Goal: Task Accomplishment & Management: Manage account settings

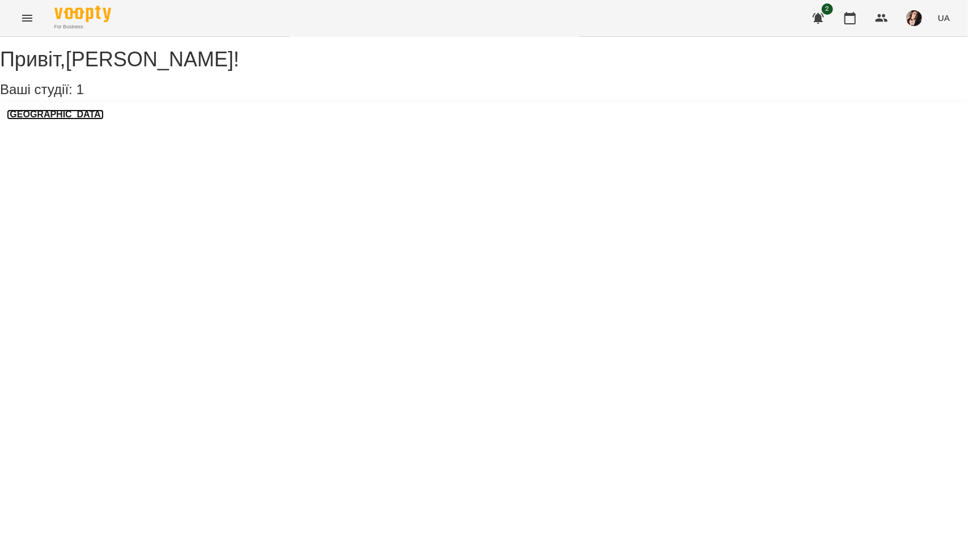
click at [67, 120] on h3 "[GEOGRAPHIC_DATA]" at bounding box center [55, 114] width 97 height 10
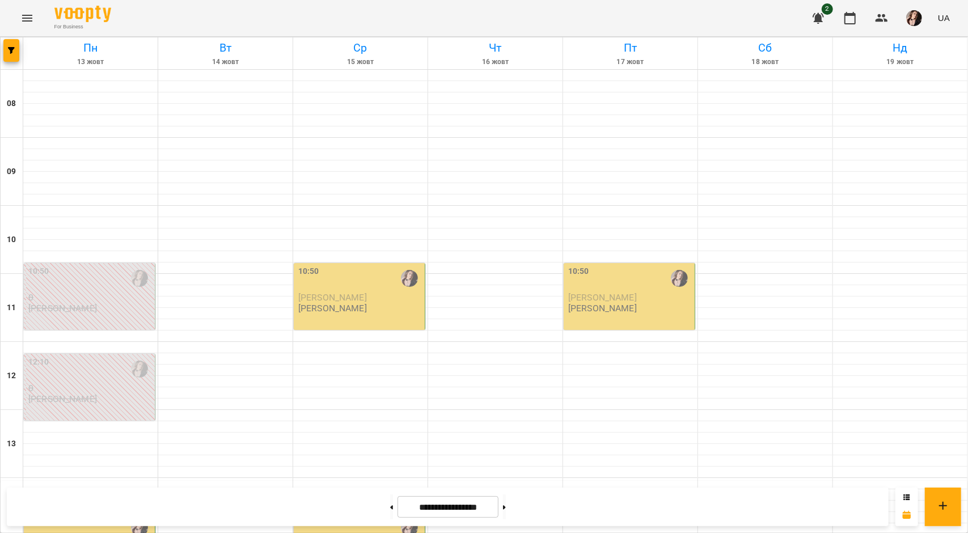
scroll to position [170, 0]
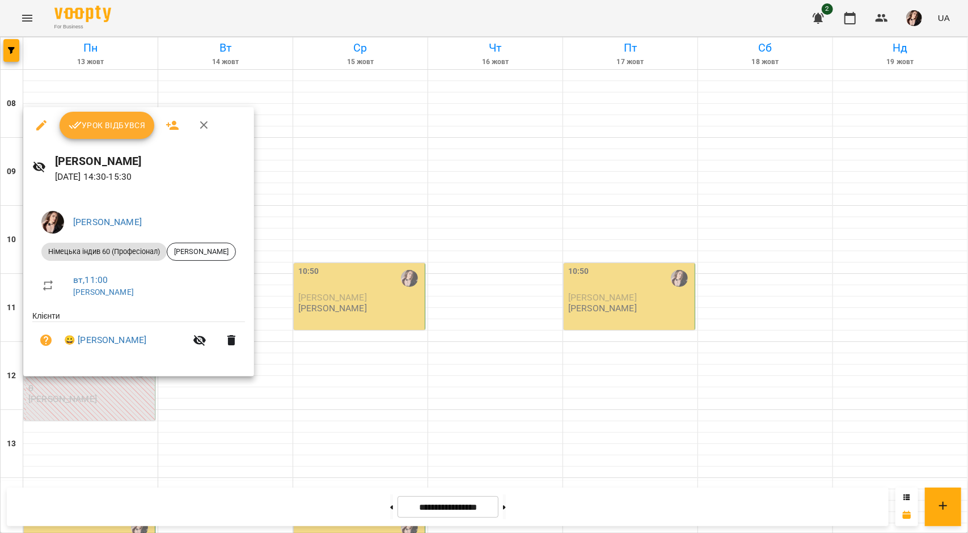
click at [100, 129] on span "Урок відбувся" at bounding box center [107, 125] width 77 height 14
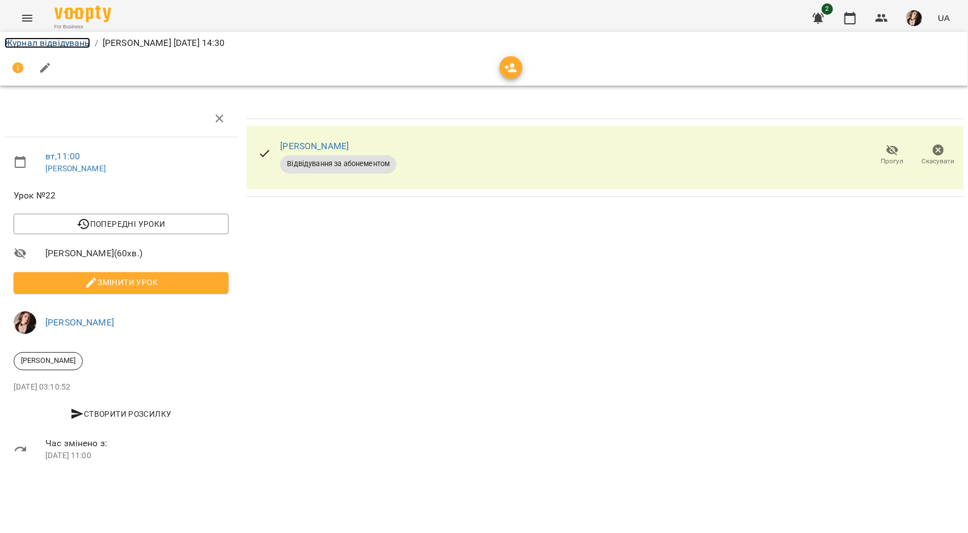
click at [42, 43] on link "Журнал відвідувань" at bounding box center [48, 42] width 86 height 11
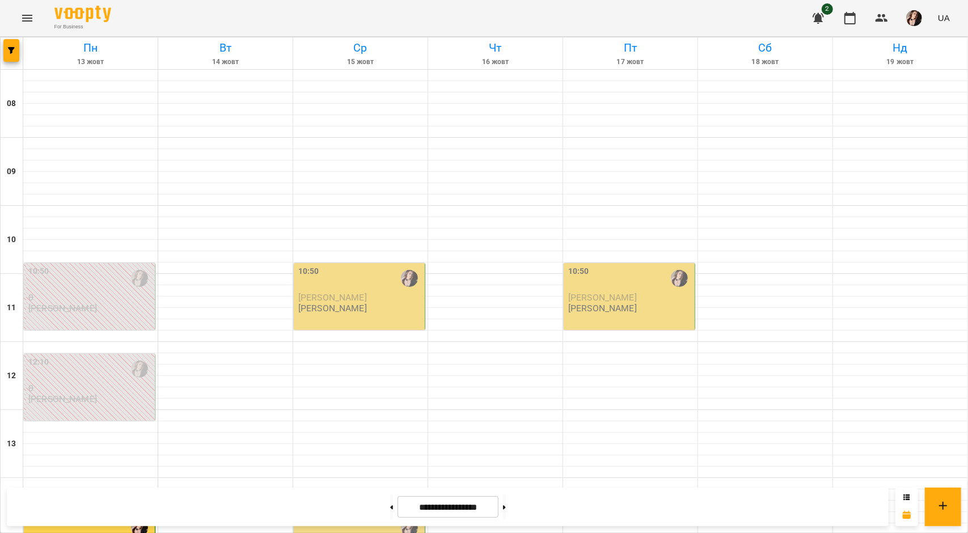
scroll to position [397, 0]
click at [813, 20] on icon "button" at bounding box center [818, 18] width 14 height 14
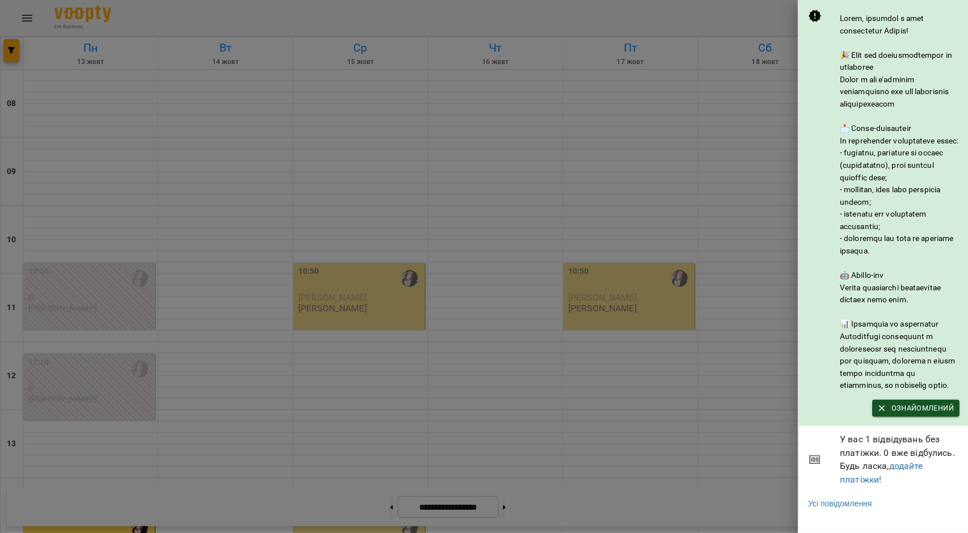
click at [811, 16] on icon at bounding box center [814, 16] width 12 height 12
click at [671, 19] on div at bounding box center [484, 266] width 968 height 533
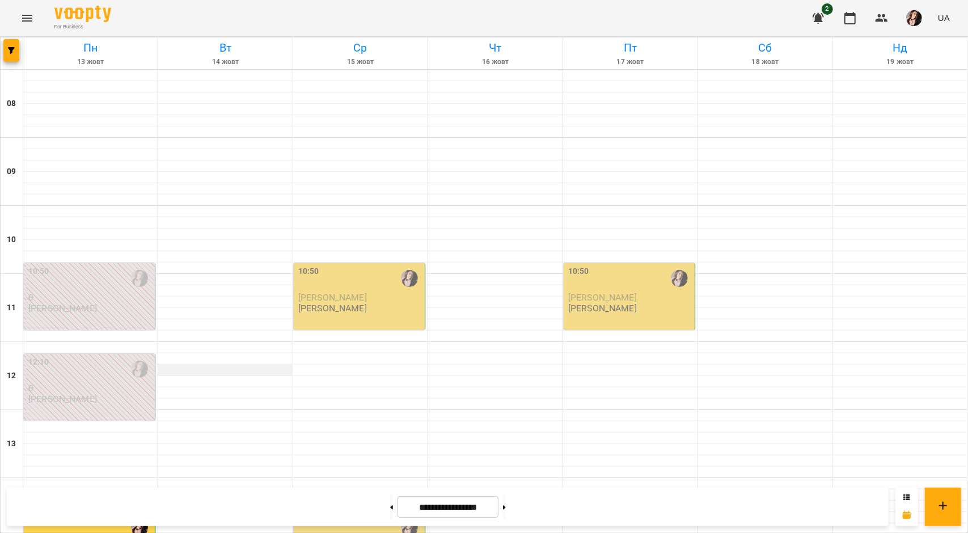
scroll to position [0, 0]
